Goal: Information Seeking & Learning: Learn about a topic

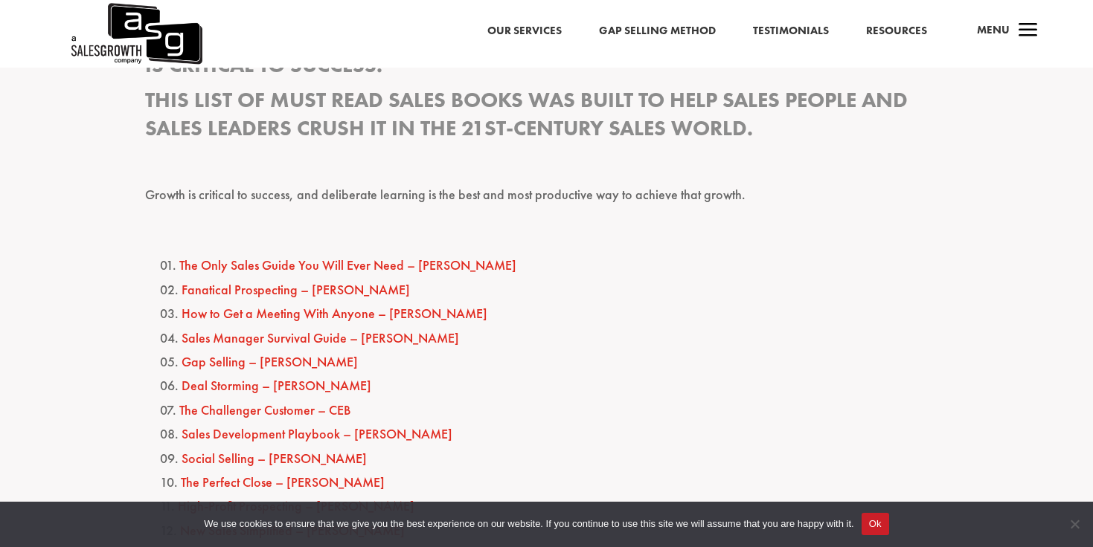
scroll to position [643, 0]
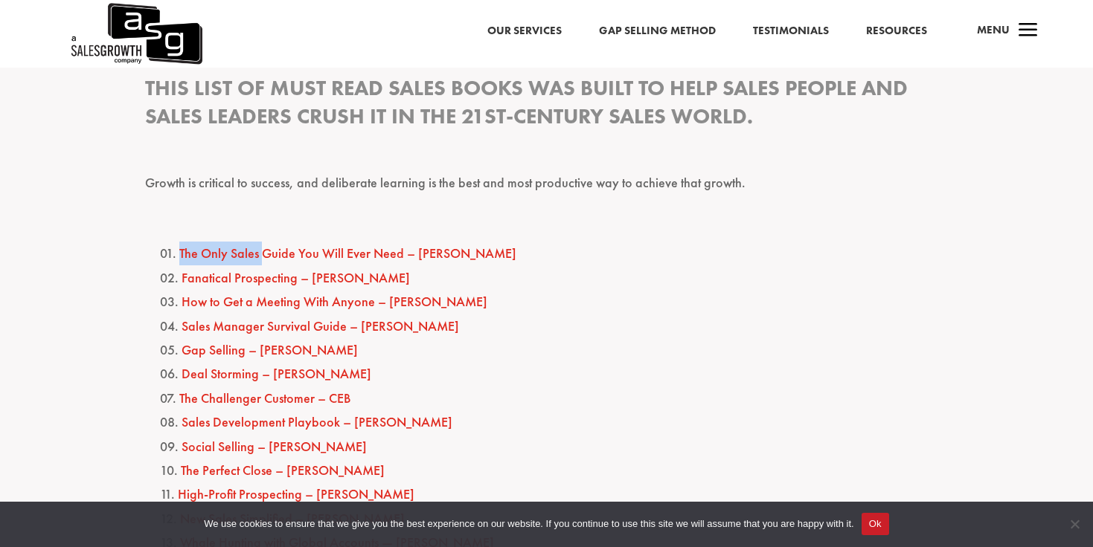
drag, startPoint x: 212, startPoint y: 226, endPoint x: 244, endPoint y: 260, distance: 46.8
click at [244, 230] on p at bounding box center [546, 224] width 803 height 35
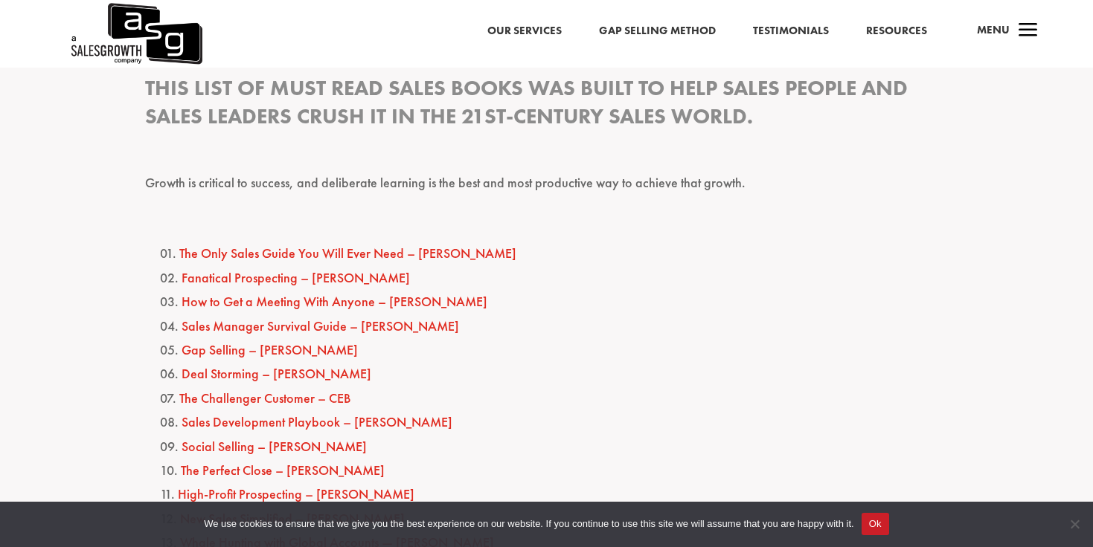
click at [244, 242] on li "The Only Sales Guide You Will Ever Need – [PERSON_NAME]" at bounding box center [554, 254] width 788 height 24
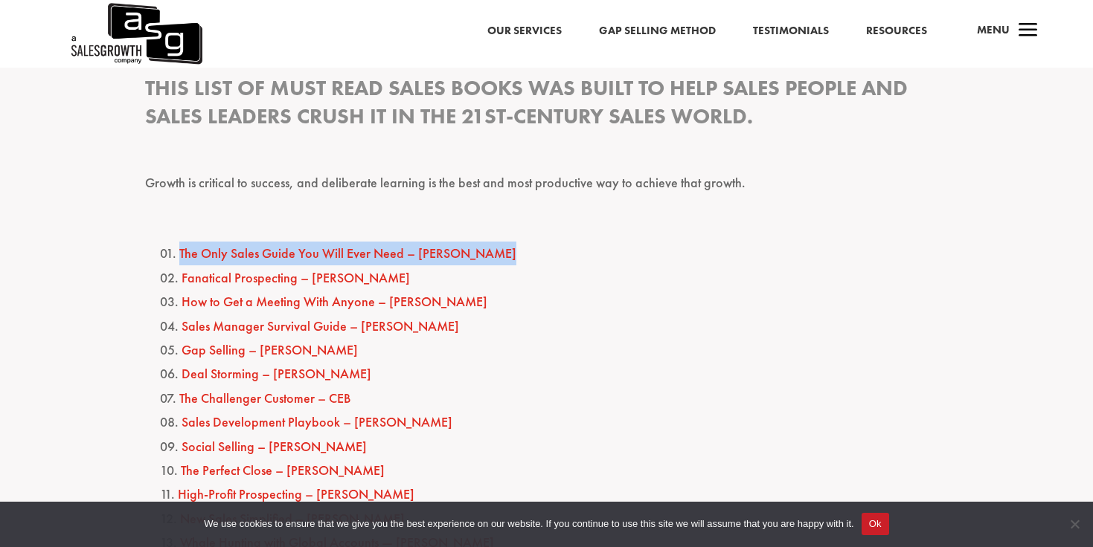
click at [244, 242] on li "The Only Sales Guide You Will Ever Need – [PERSON_NAME]" at bounding box center [554, 254] width 788 height 24
click at [325, 393] on link "The Challenger Customer – CEB" at bounding box center [264, 398] width 171 height 17
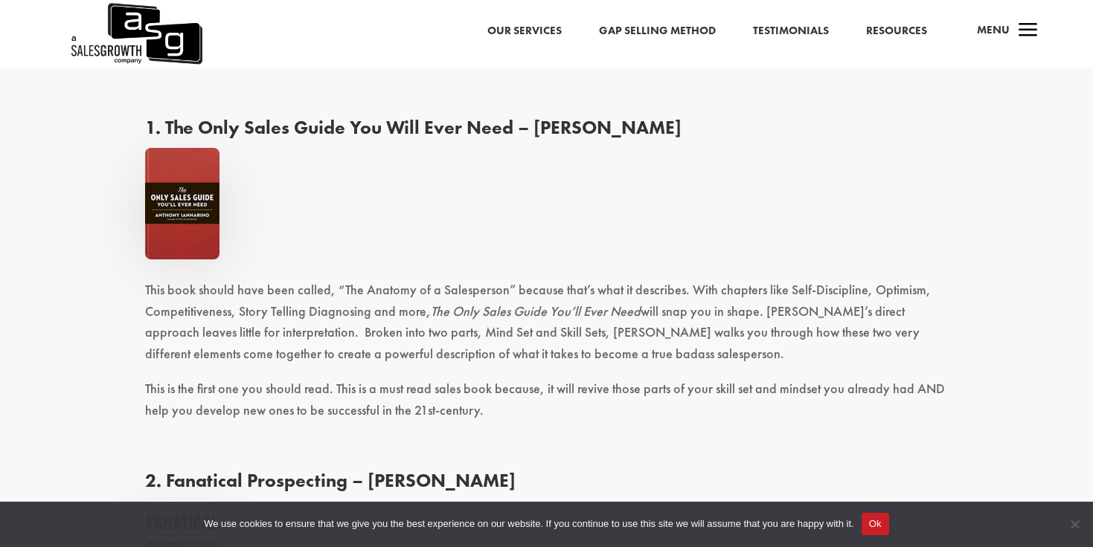
scroll to position [1249, 0]
click at [439, 119] on h4 "1. The Only Sales Guide You Will Ever Need – [PERSON_NAME]" at bounding box center [546, 133] width 803 height 32
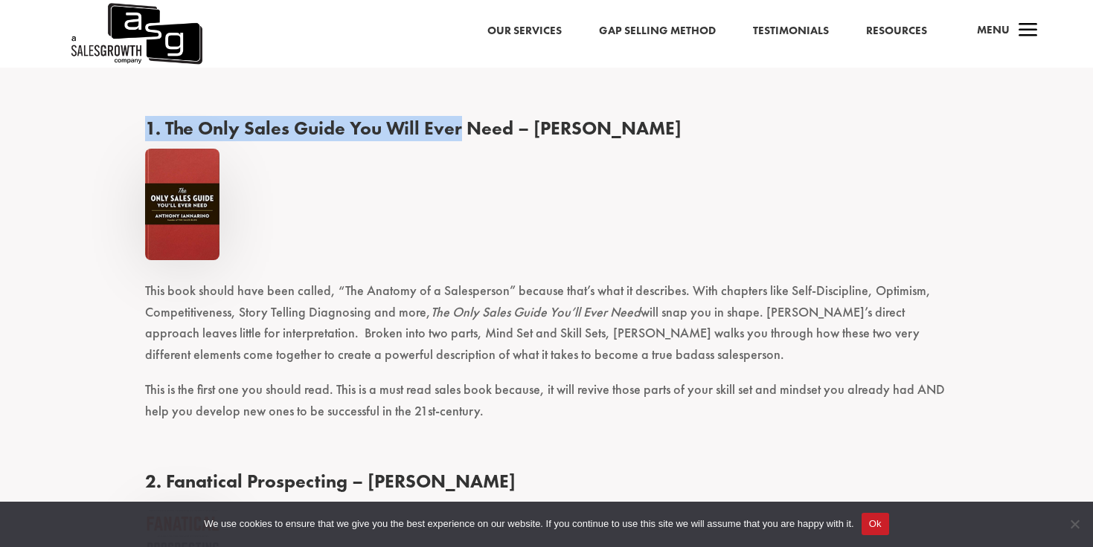
drag, startPoint x: 439, startPoint y: 119, endPoint x: 210, endPoint y: 112, distance: 229.2
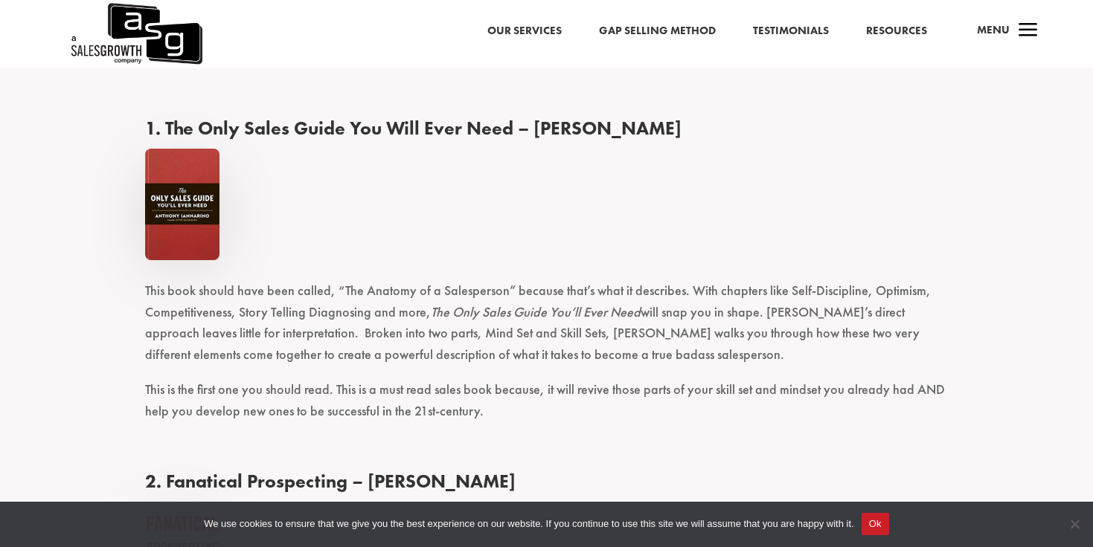
click at [173, 121] on h4 "1. The Only Sales Guide You Will Ever Need – [PERSON_NAME]" at bounding box center [546, 133] width 803 height 32
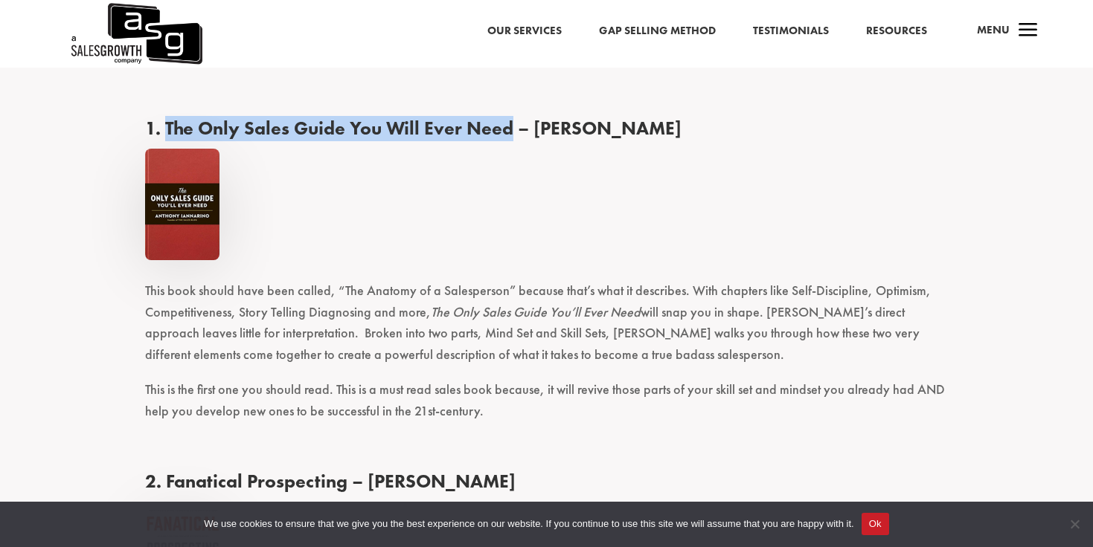
drag, startPoint x: 173, startPoint y: 121, endPoint x: 502, endPoint y: 137, distance: 329.1
click at [502, 137] on h4 "1. The Only Sales Guide You Will Ever Need – [PERSON_NAME]" at bounding box center [546, 133] width 803 height 32
copy h4 "The Only Sales Guide You Will Ever Need"
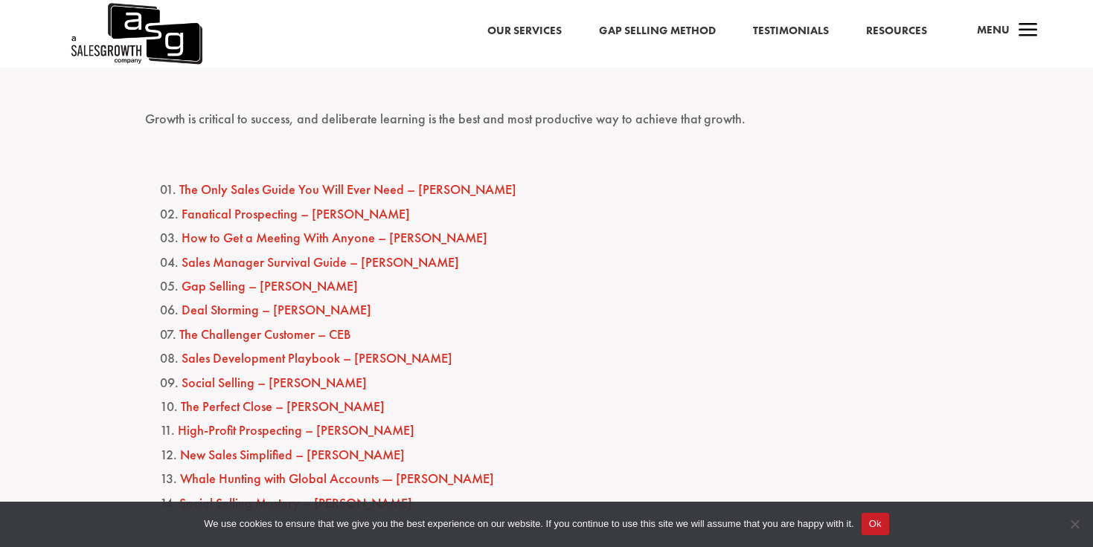
scroll to position [917, 0]
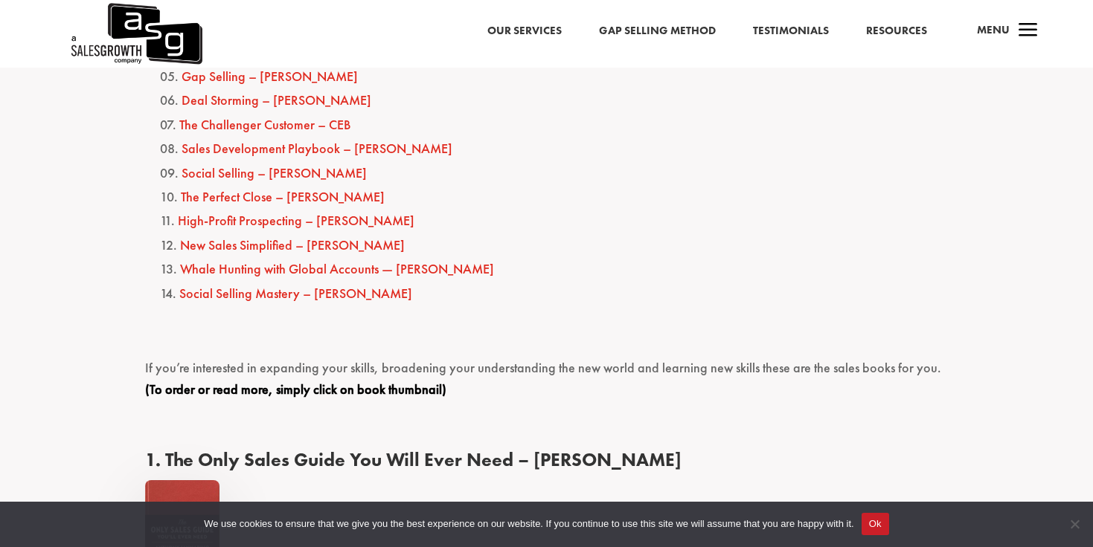
click at [323, 248] on link "New Sales Simplified – [PERSON_NAME]" at bounding box center [292, 245] width 225 height 17
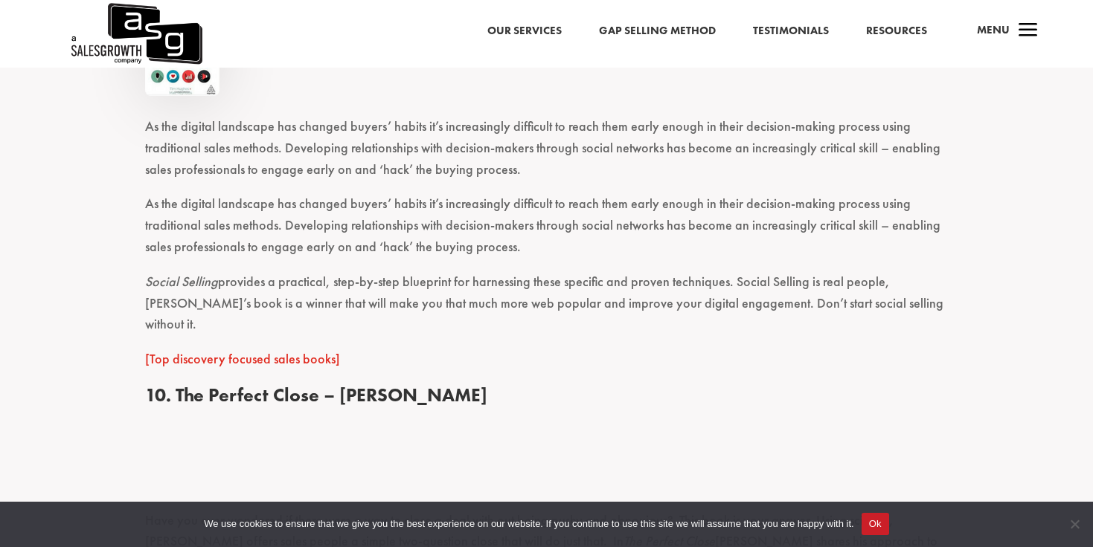
scroll to position [4877, 0]
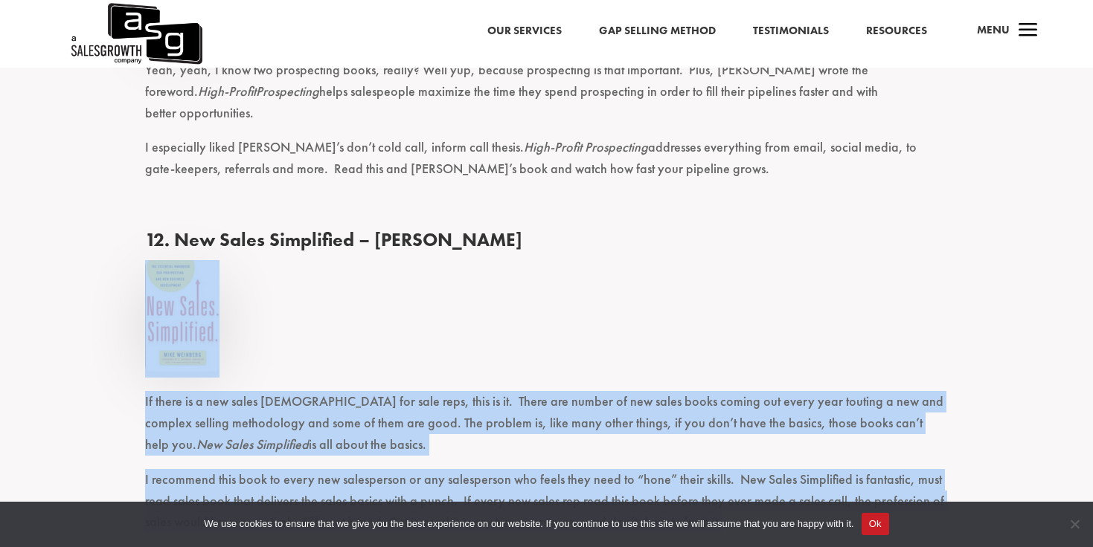
drag, startPoint x: 327, startPoint y: 286, endPoint x: 375, endPoint y: 456, distance: 176.1
click at [373, 469] on p "I recommend this book to every new salesperson or any salesperson who feels the…" at bounding box center [546, 507] width 803 height 77
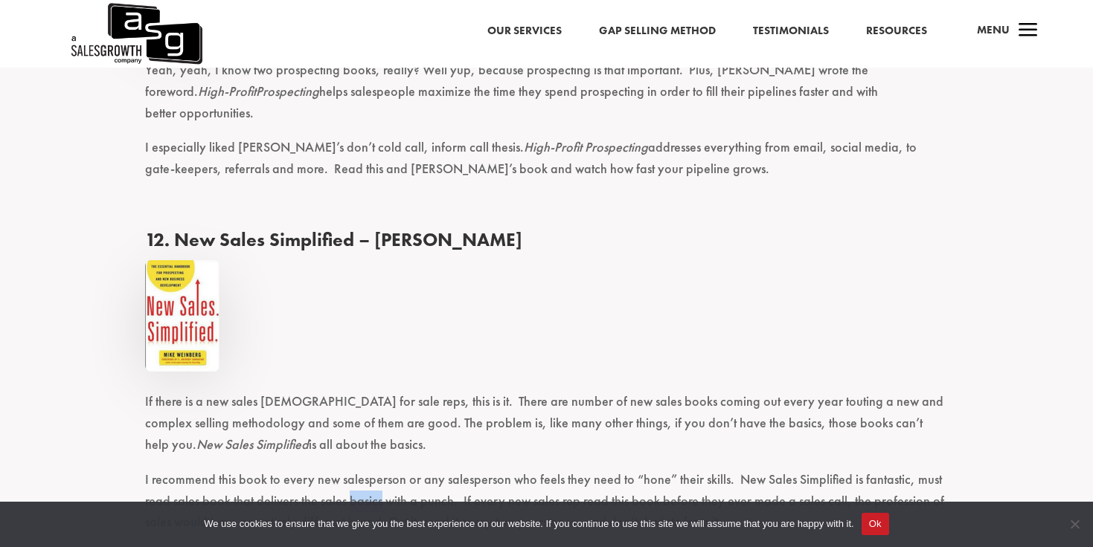
click at [373, 469] on p "I recommend this book to every new salesperson or any salesperson who feels the…" at bounding box center [546, 507] width 803 height 77
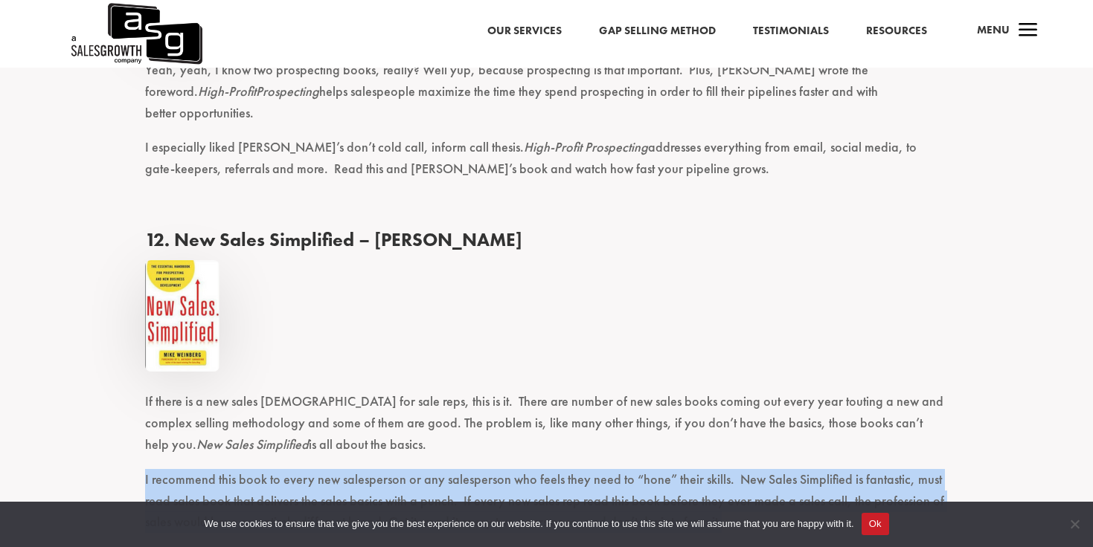
click at [373, 469] on p "I recommend this book to every new salesperson or any salesperson who feels the…" at bounding box center [546, 507] width 803 height 77
click at [398, 469] on p "I recommend this book to every new salesperson or any salesperson who feels the…" at bounding box center [546, 507] width 803 height 77
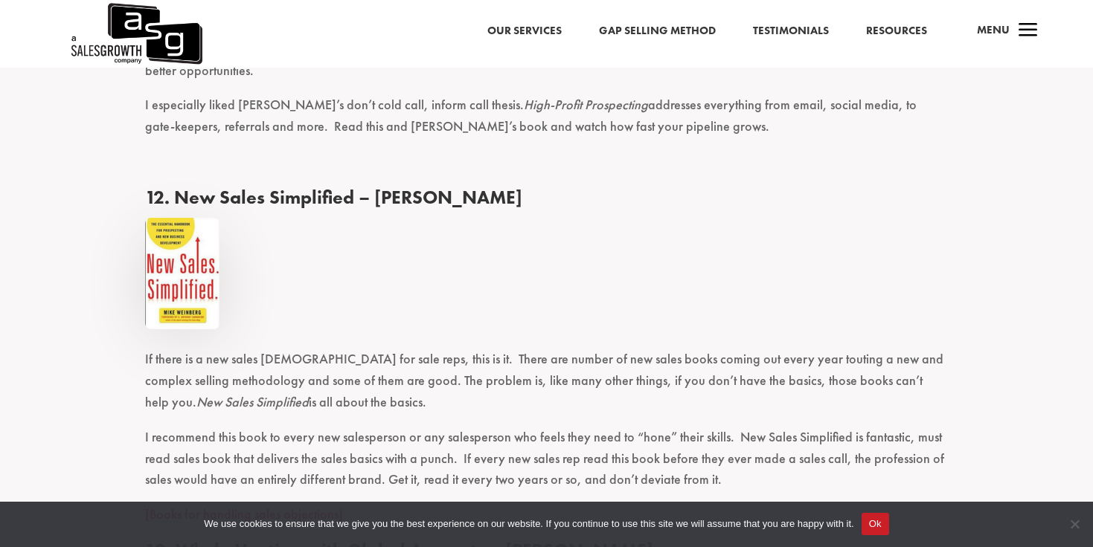
scroll to position [4914, 0]
